Goal: Navigation & Orientation: Find specific page/section

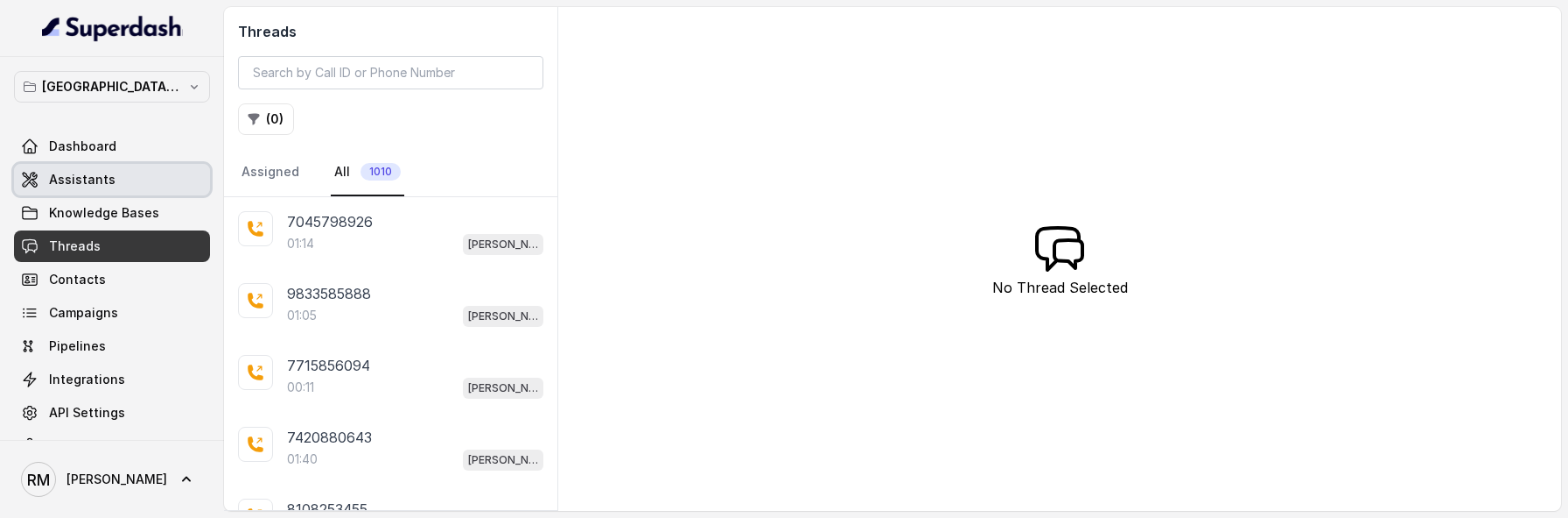
click at [101, 171] on span "Assistants" at bounding box center [83, 180] width 66 height 18
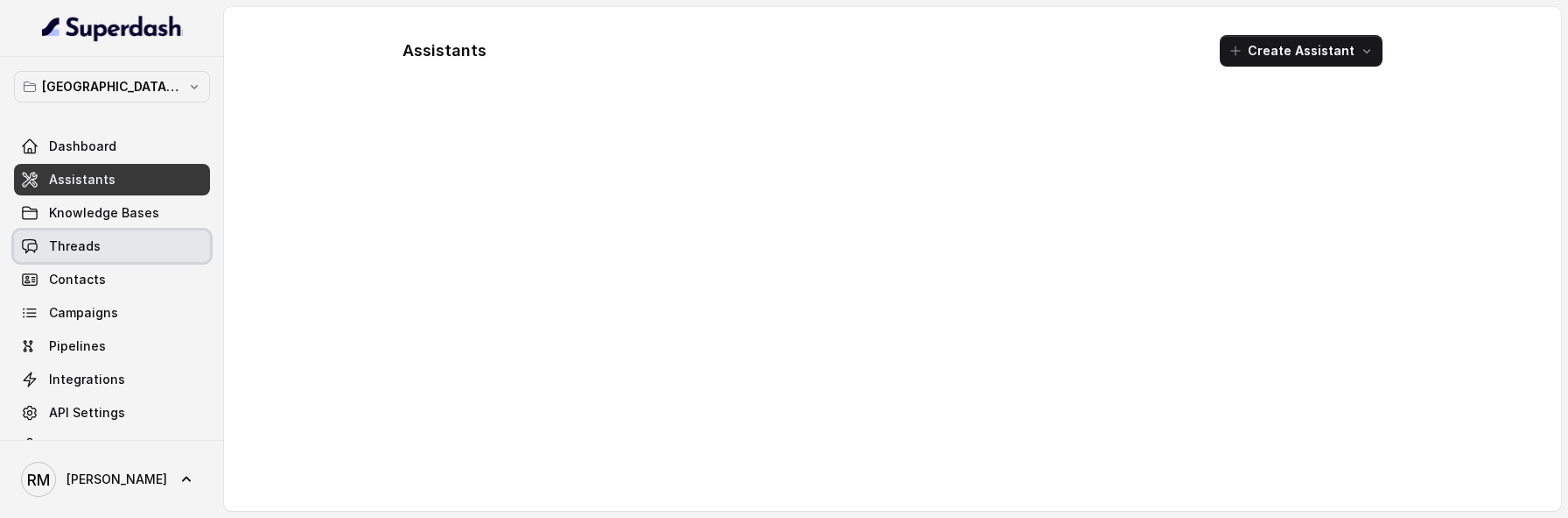
click at [101, 243] on link "Threads" at bounding box center [112, 246] width 196 height 31
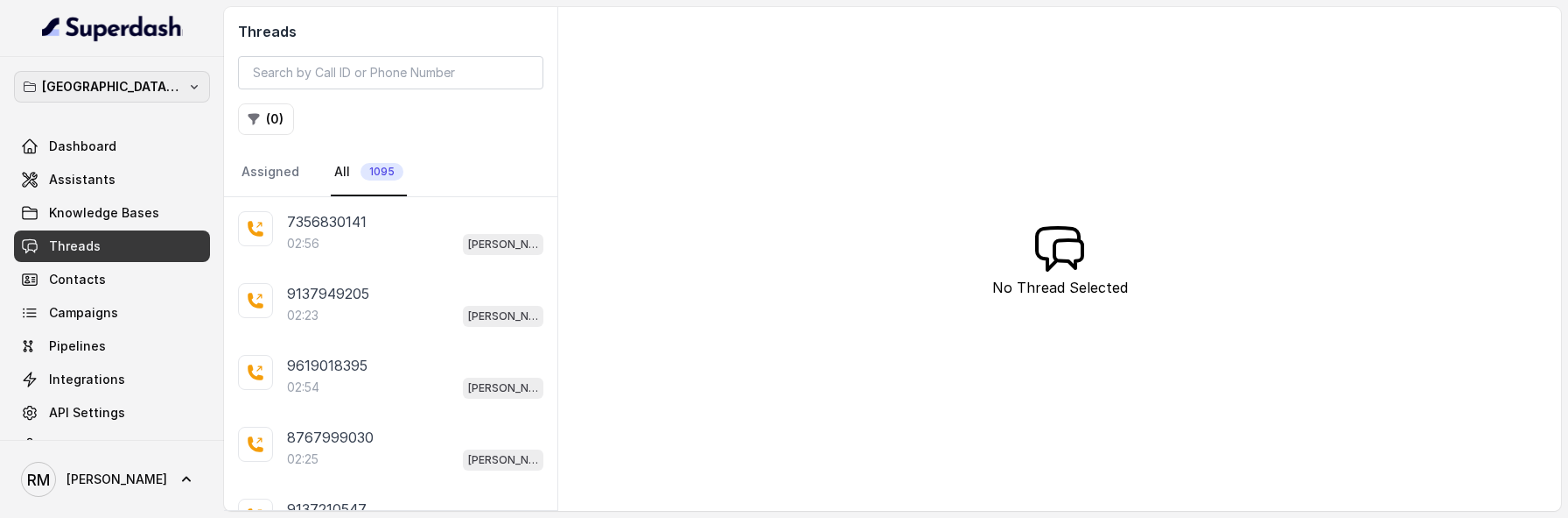
click at [155, 94] on p "[GEOGRAPHIC_DATA] - [GEOGRAPHIC_DATA] - [GEOGRAPHIC_DATA]" at bounding box center [112, 86] width 140 height 21
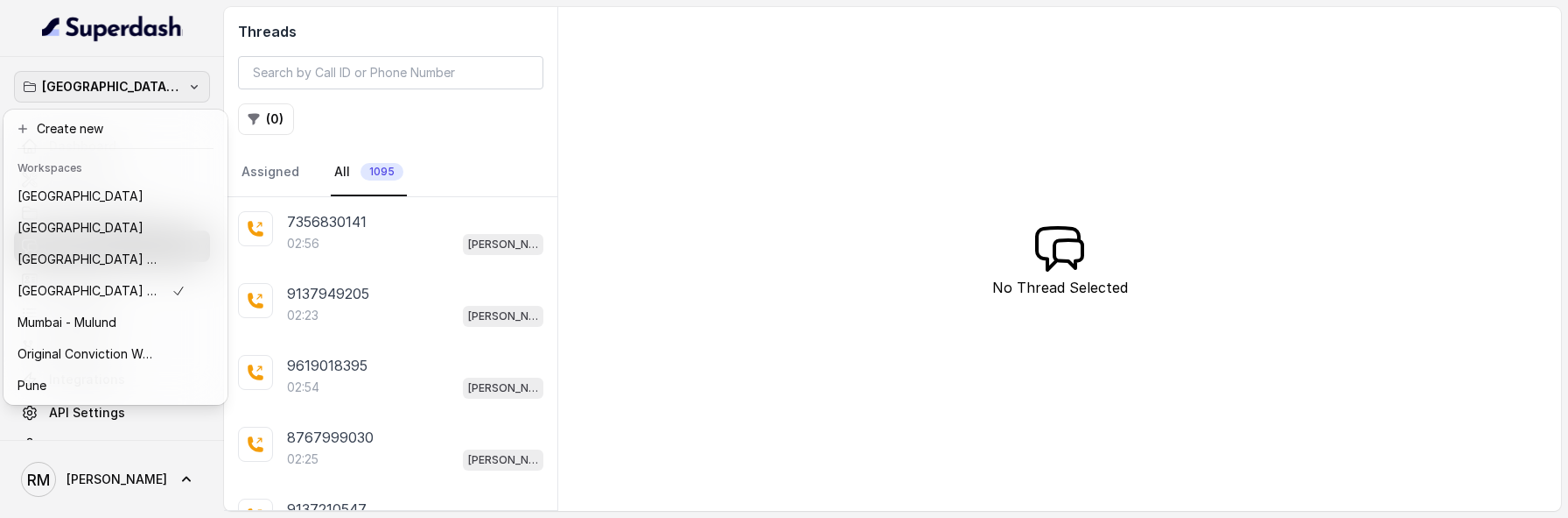
click at [155, 94] on p "[GEOGRAPHIC_DATA] - [GEOGRAPHIC_DATA] - [GEOGRAPHIC_DATA]" at bounding box center [112, 86] width 140 height 21
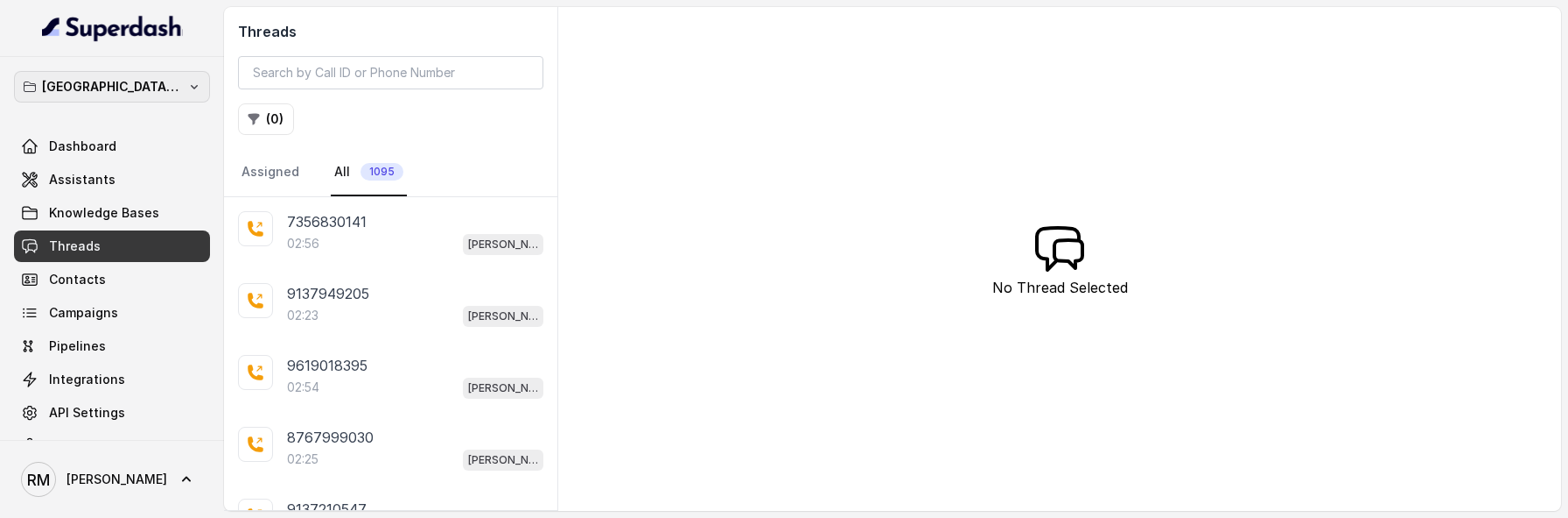
click at [155, 94] on p "[GEOGRAPHIC_DATA] - [GEOGRAPHIC_DATA] - [GEOGRAPHIC_DATA]" at bounding box center [112, 86] width 140 height 21
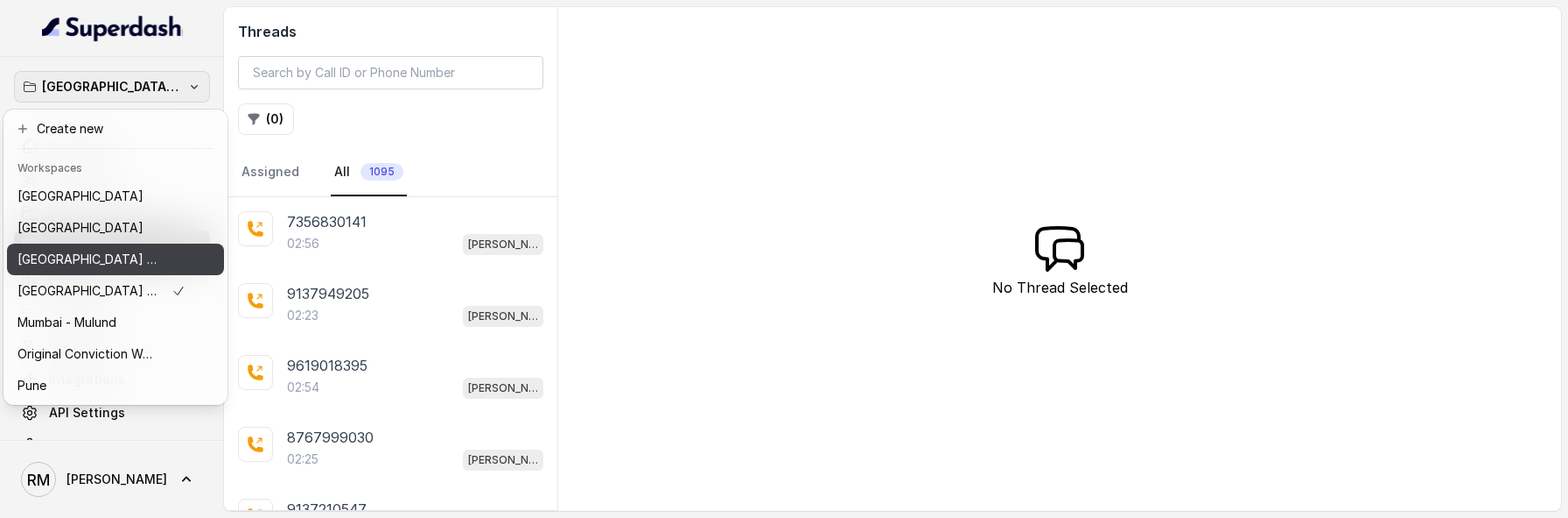
click at [145, 263] on p "⁠⁠[GEOGRAPHIC_DATA] - Ijmima - [GEOGRAPHIC_DATA]" at bounding box center [88, 259] width 140 height 21
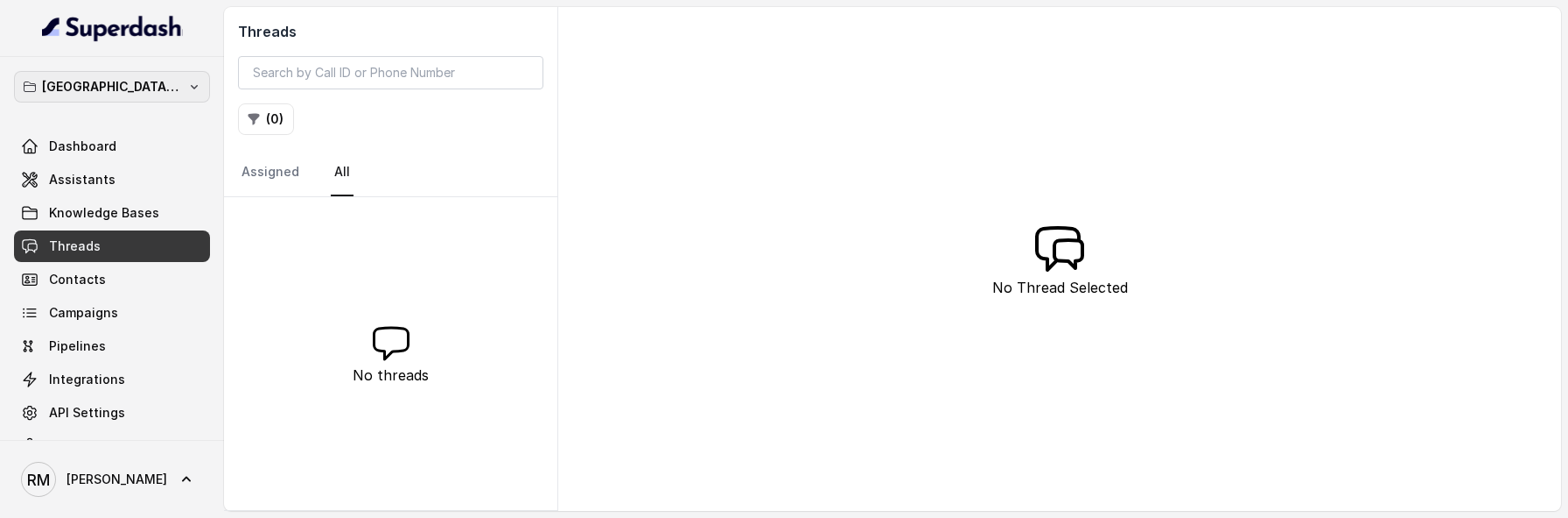
click at [174, 94] on p "⁠⁠[GEOGRAPHIC_DATA] - Ijmima - [GEOGRAPHIC_DATA]" at bounding box center [112, 86] width 140 height 21
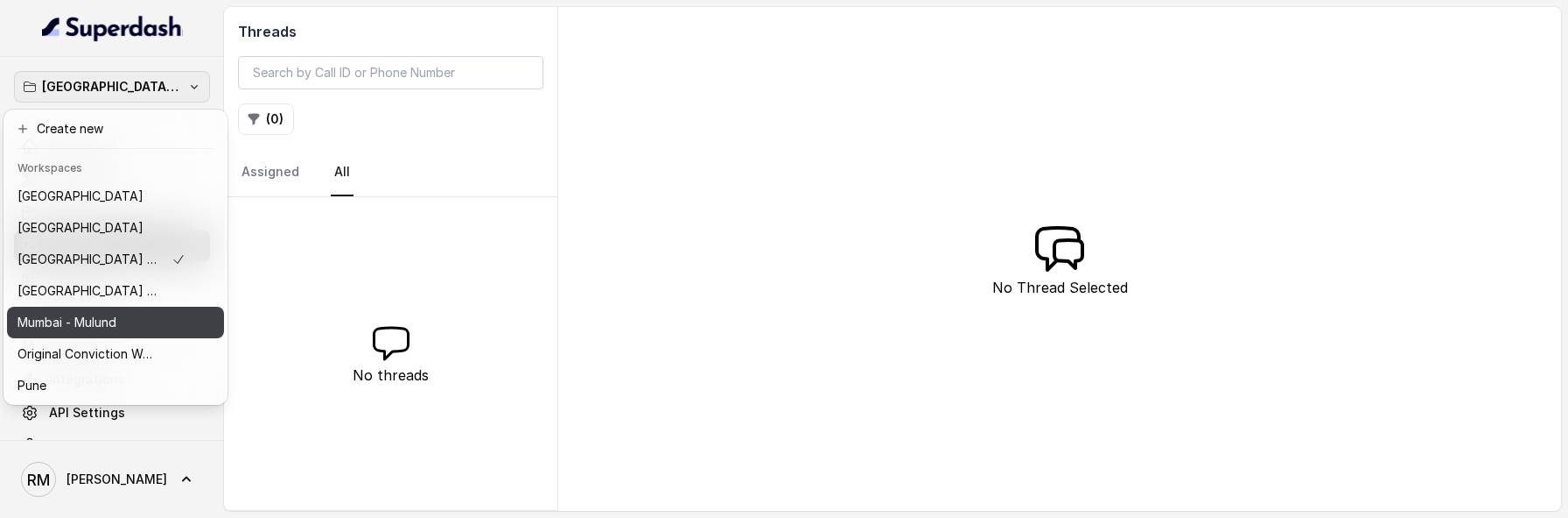
click at [172, 319] on div "Mumbai - Mulund" at bounding box center [101, 321] width 168 height 21
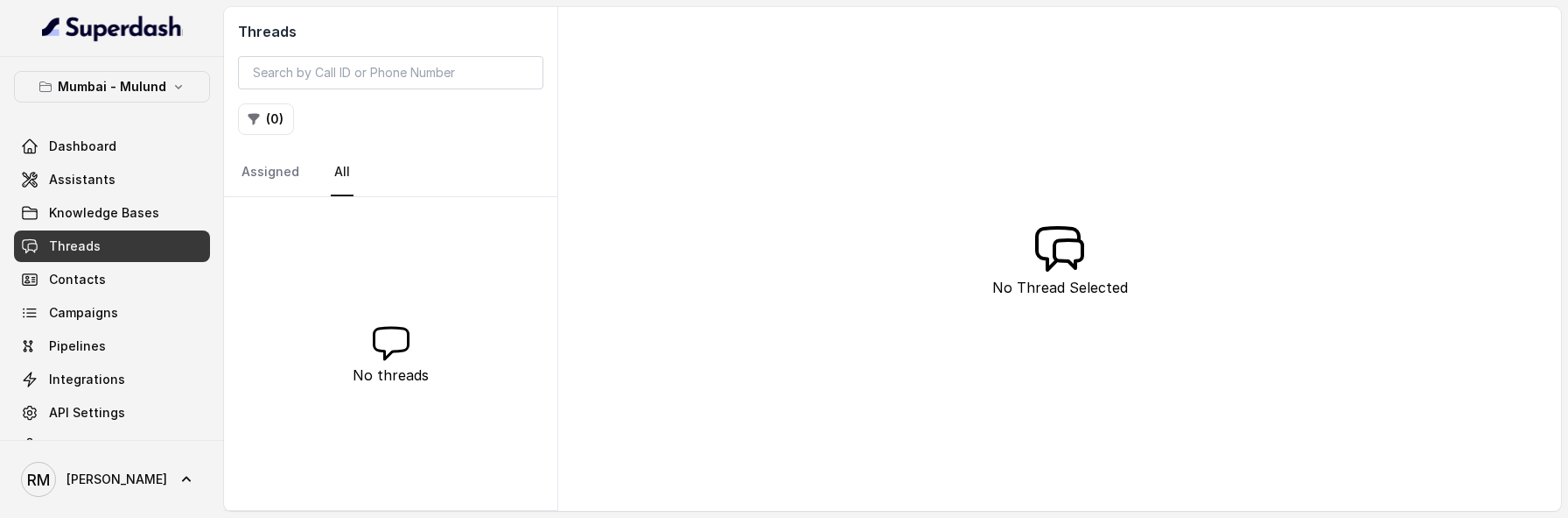
click at [178, 54] on div at bounding box center [112, 28] width 224 height 57
click at [178, 94] on button "Mumbai - Mulund" at bounding box center [112, 86] width 196 height 31
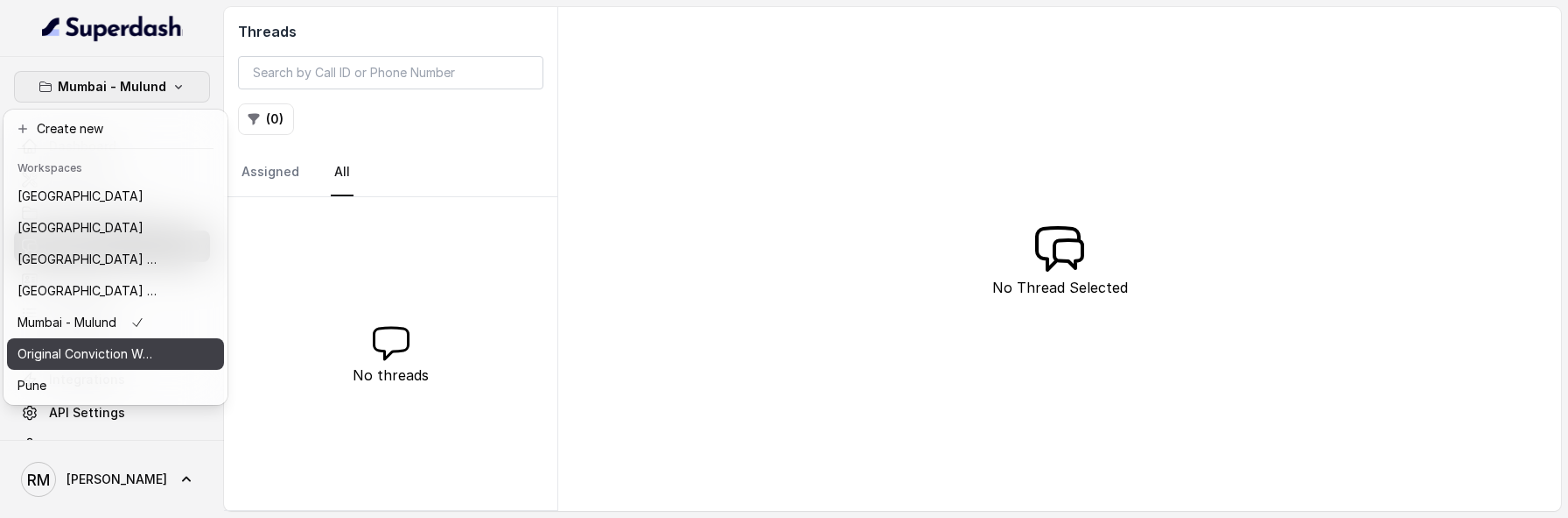
click at [181, 354] on button "Original Conviction Workspace" at bounding box center [116, 354] width 217 height 31
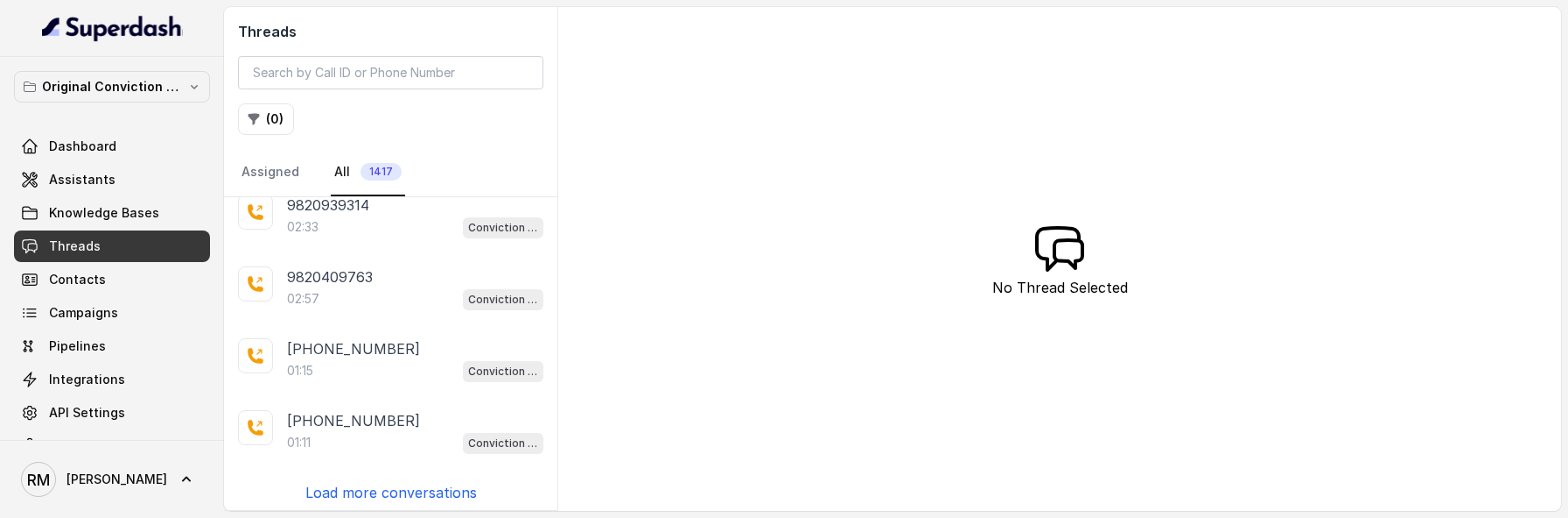
scroll to position [450, 0]
click at [133, 92] on p "Original Conviction Workspace" at bounding box center [112, 86] width 140 height 21
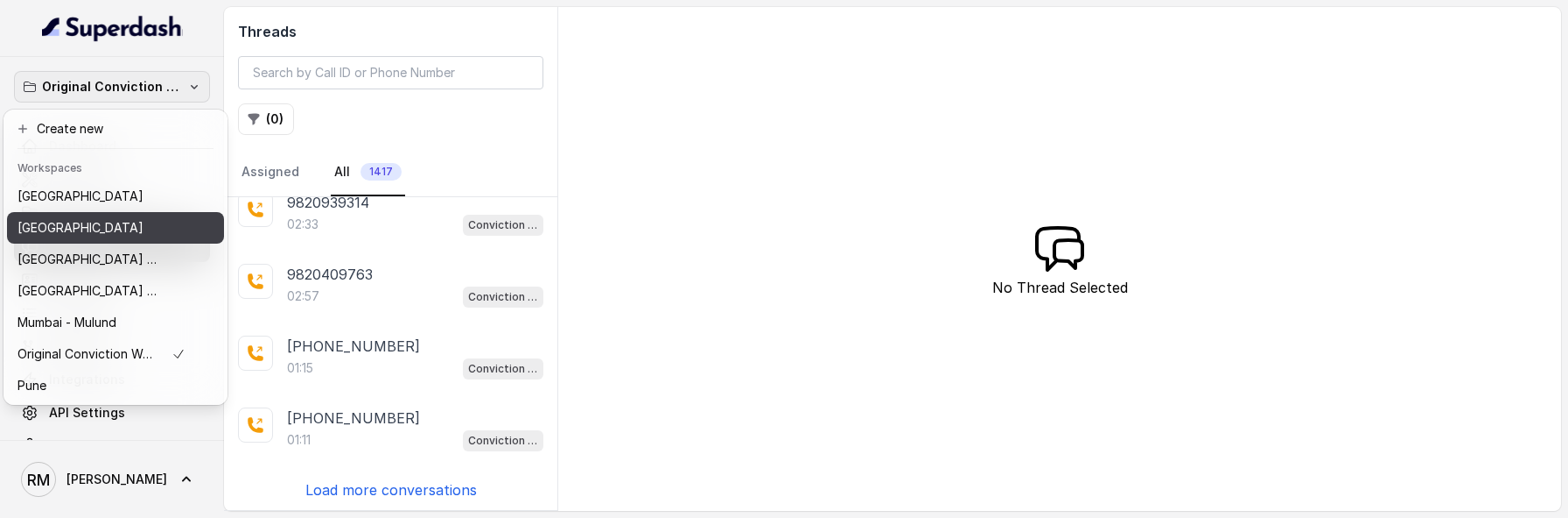
click at [144, 225] on div "[GEOGRAPHIC_DATA]" at bounding box center [101, 227] width 168 height 21
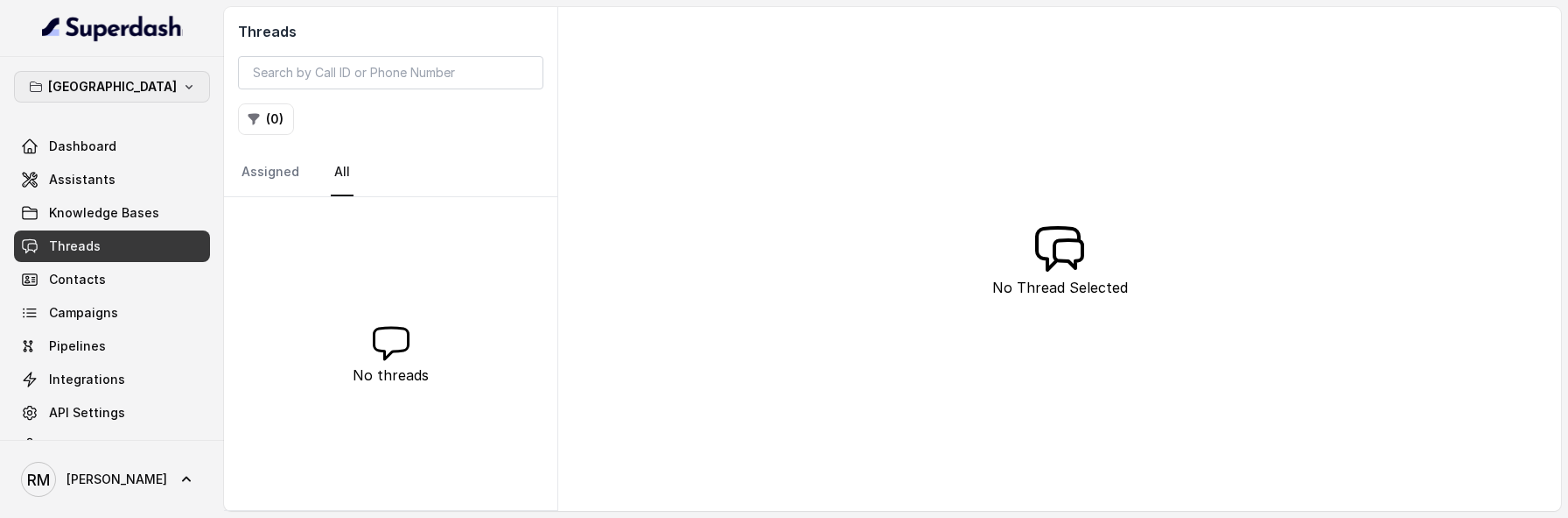
click at [118, 92] on p "[GEOGRAPHIC_DATA]" at bounding box center [112, 86] width 128 height 21
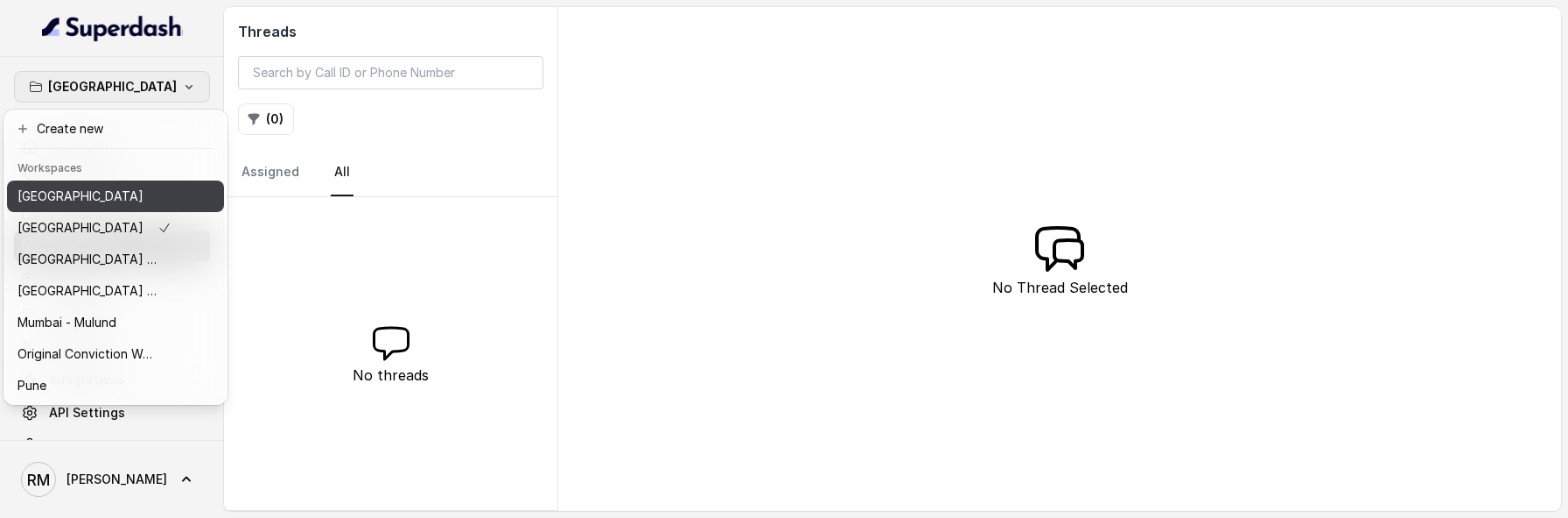
click at [119, 204] on div "[GEOGRAPHIC_DATA]" at bounding box center [95, 196] width 154 height 21
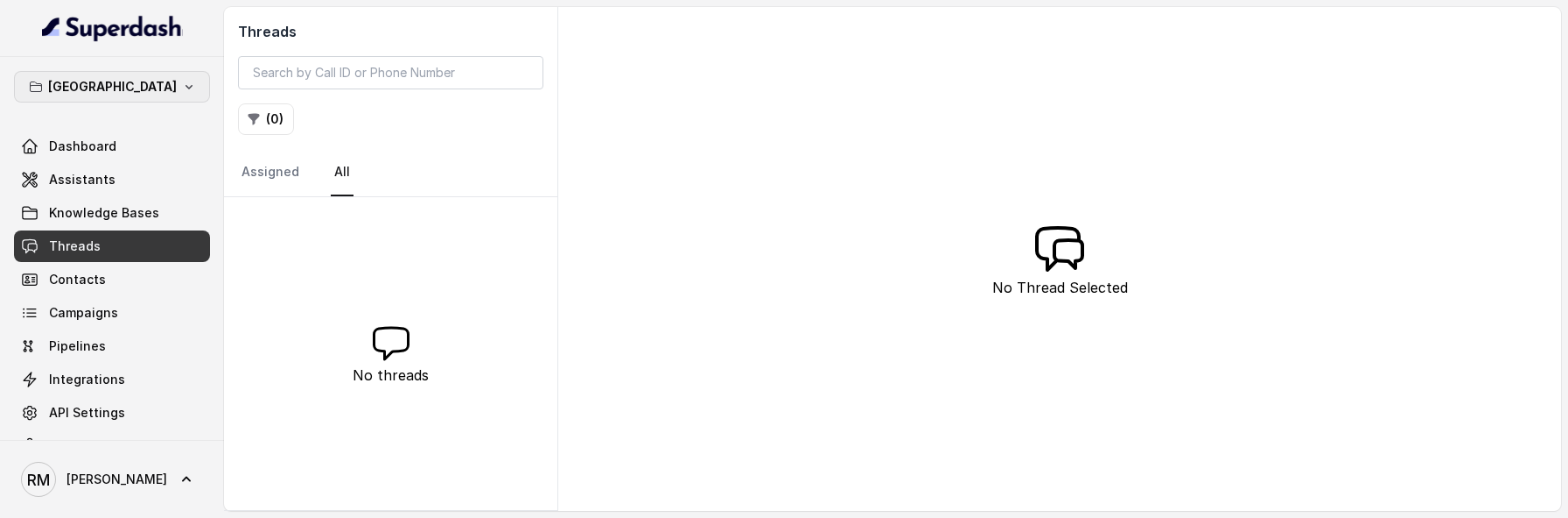
click at [125, 96] on p "[GEOGRAPHIC_DATA]" at bounding box center [112, 86] width 128 height 21
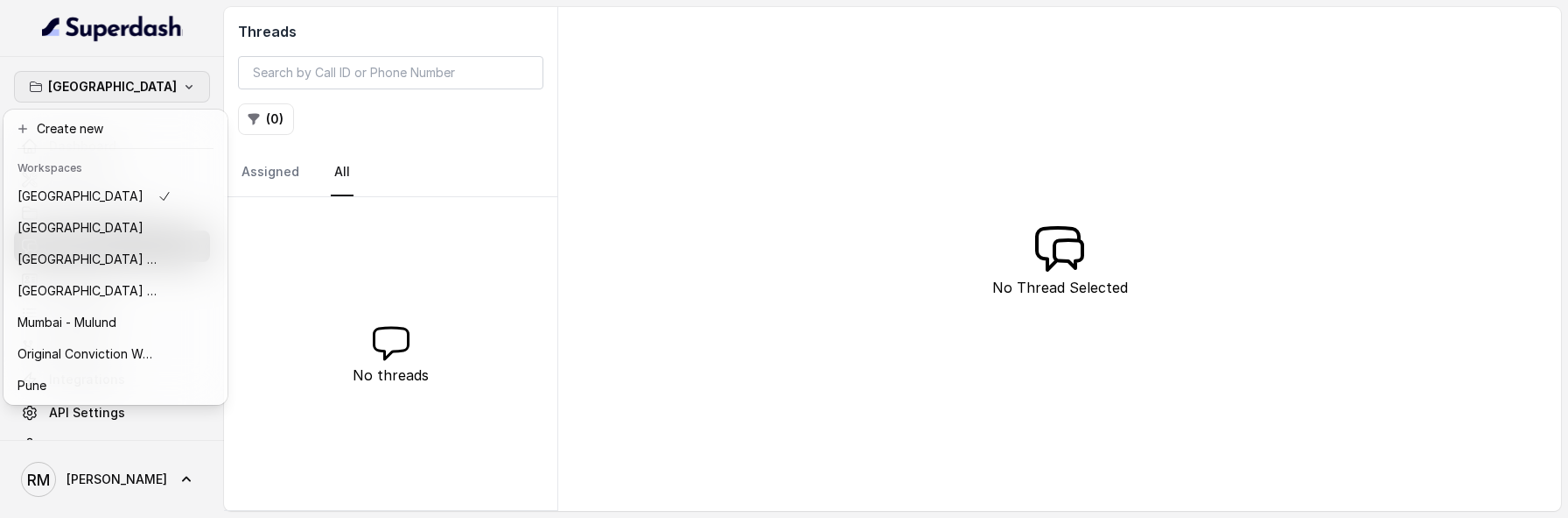
click at [439, 233] on div "Bangalore Dashboard Assistants Knowledge Bases Threads Contacts Campaigns Pipel…" at bounding box center [784, 259] width 1568 height 518
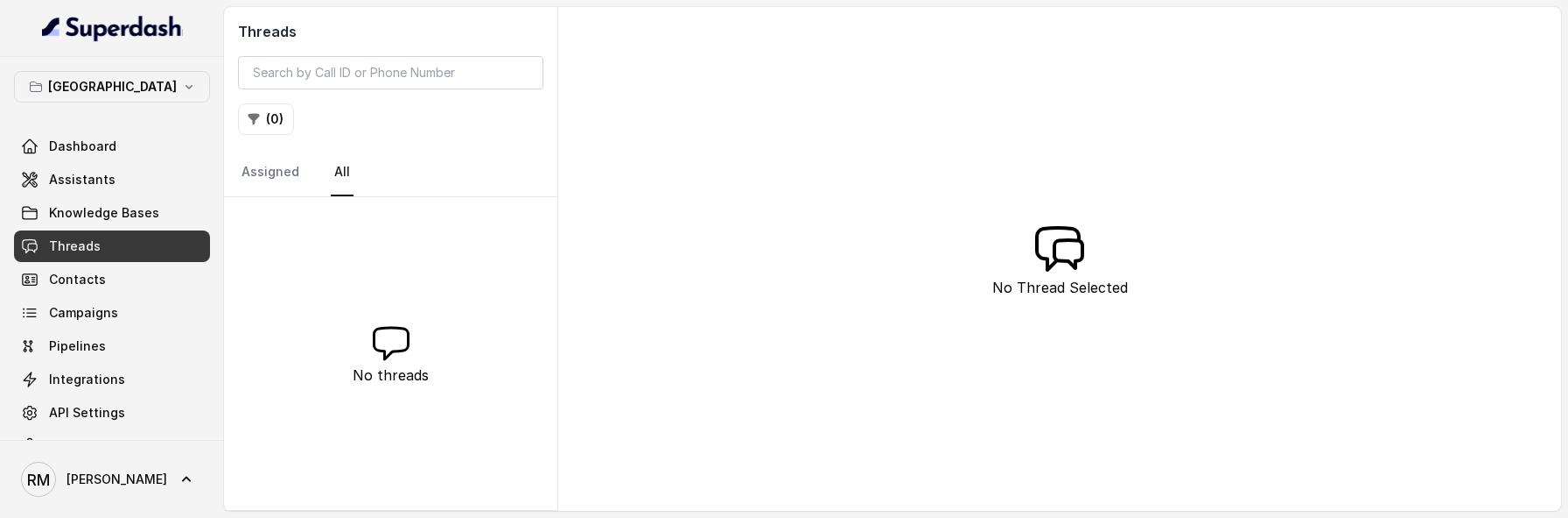
click at [126, 103] on div "Bangalore Dashboard Assistants Knowledge Bases Threads Contacts Campaigns Pipel…" at bounding box center [112, 266] width 196 height 391
click at [182, 87] on icon "button" at bounding box center [189, 87] width 14 height 14
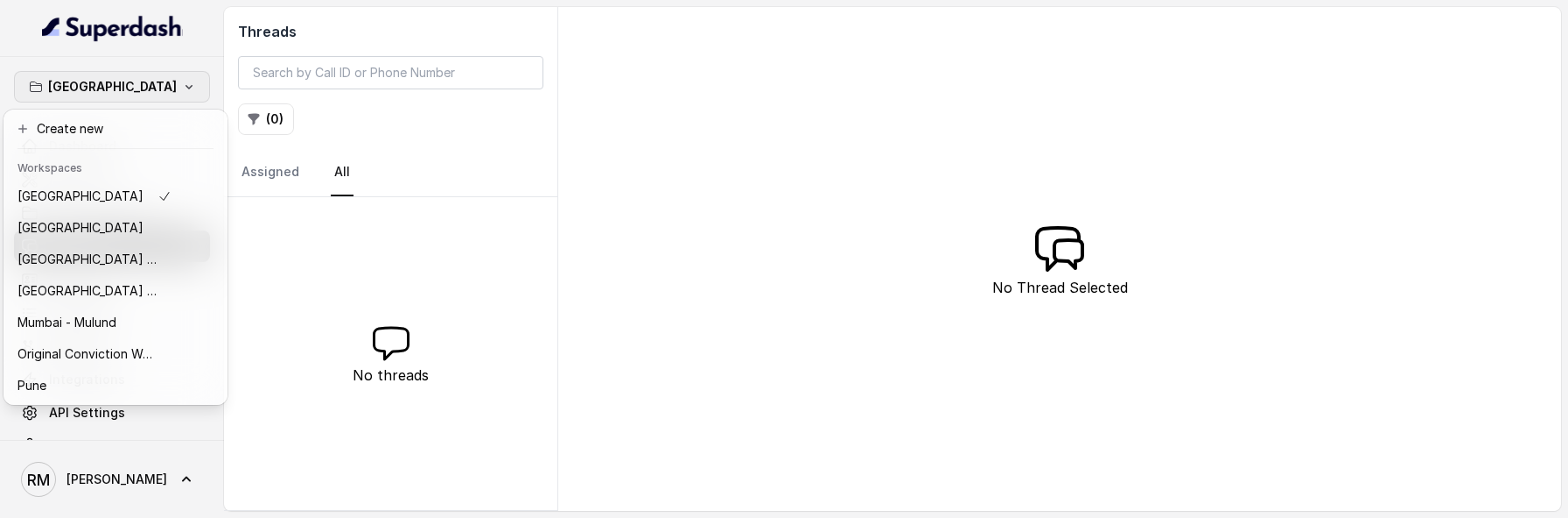
click at [368, 367] on div "Bangalore Dashboard Assistants Knowledge Bases Threads Contacts Campaigns Pipel…" at bounding box center [784, 259] width 1568 height 518
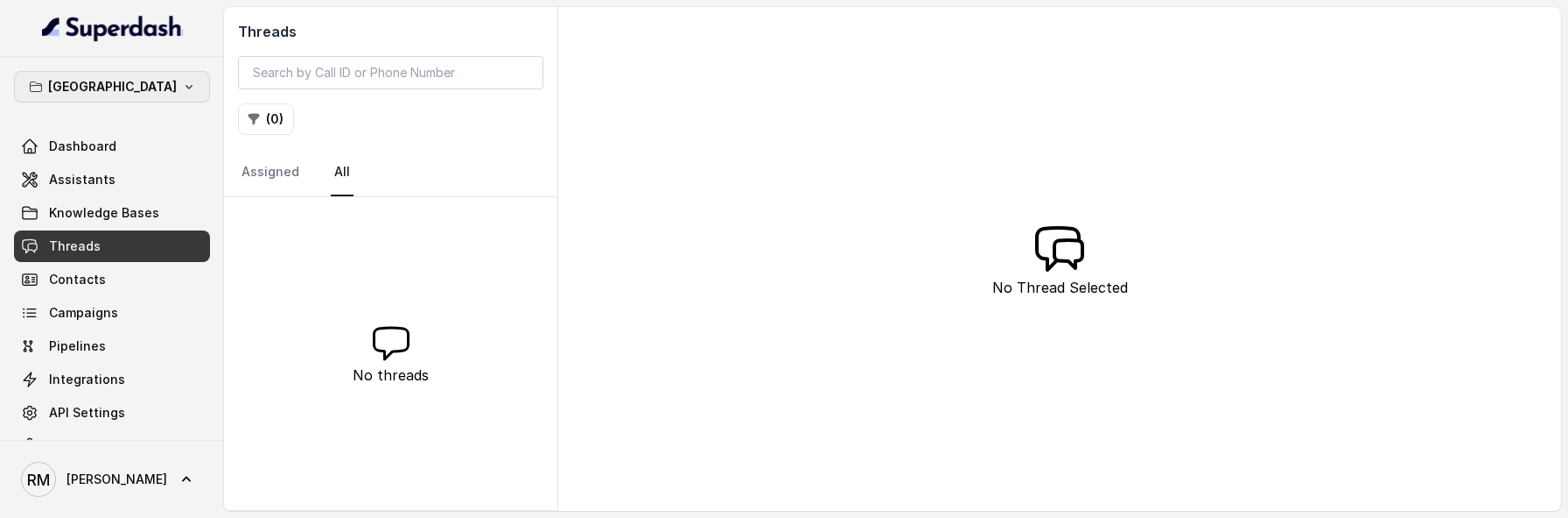
click at [143, 66] on div "Bangalore Dashboard Assistants Knowledge Bases Threads Contacts Campaigns Pipel…" at bounding box center [112, 248] width 224 height 382
click at [143, 76] on button "[GEOGRAPHIC_DATA]" at bounding box center [112, 86] width 196 height 31
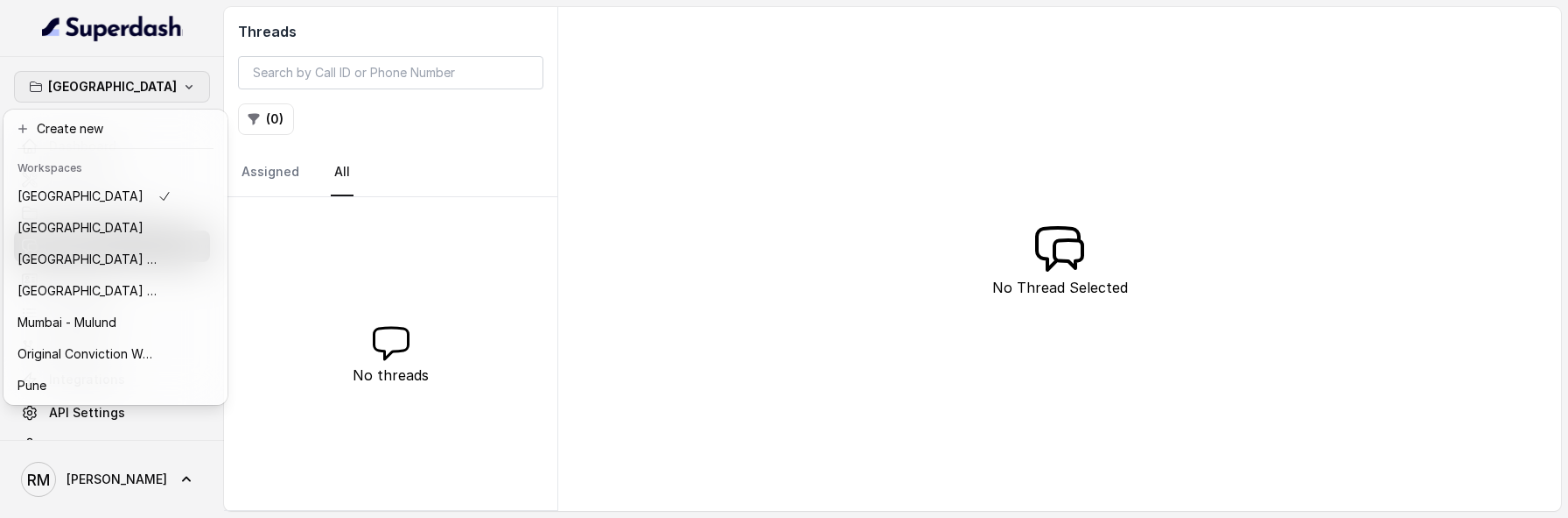
click at [606, 190] on div "Bangalore Dashboard Assistants Knowledge Bases Threads Contacts Campaigns Pipel…" at bounding box center [784, 259] width 1568 height 518
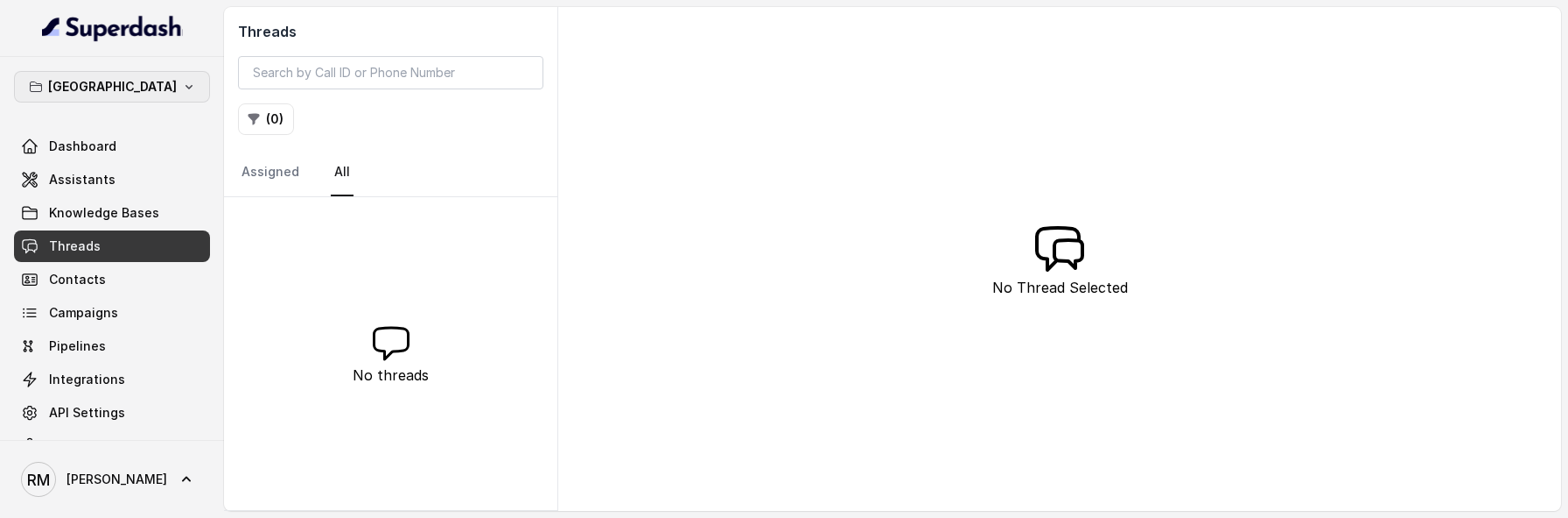
click at [171, 75] on button "[GEOGRAPHIC_DATA]" at bounding box center [112, 86] width 196 height 31
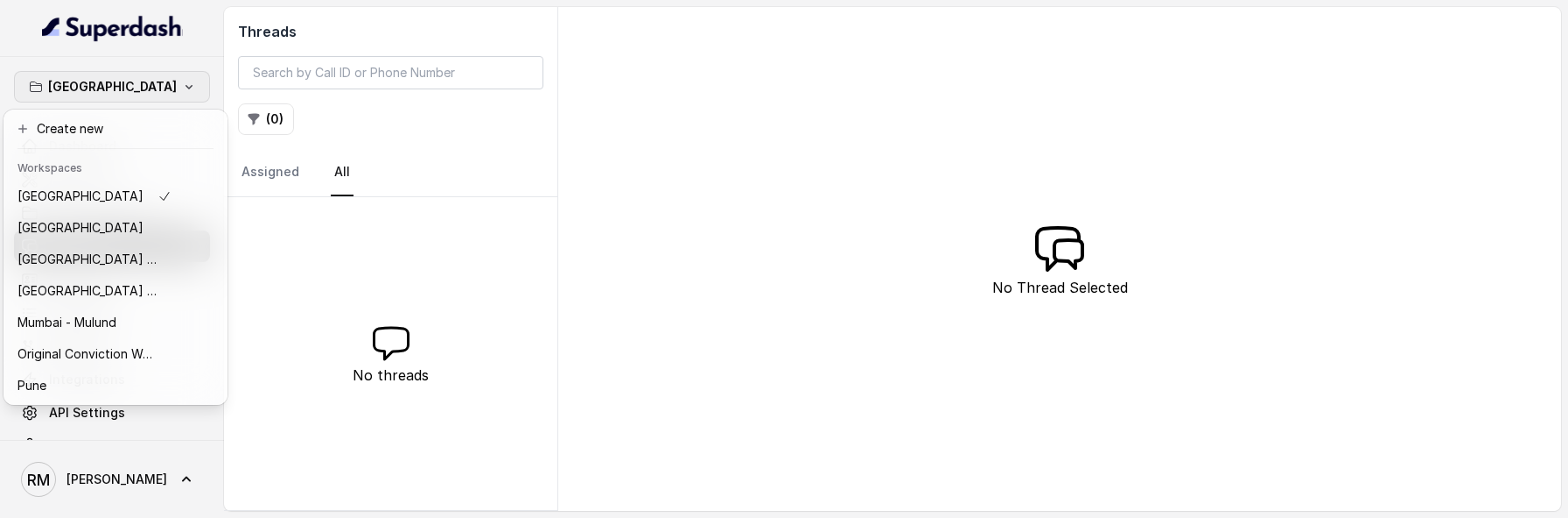
click at [401, 319] on div "Bangalore Dashboard Assistants Knowledge Bases Threads Contacts Campaigns Pipel…" at bounding box center [784, 259] width 1568 height 518
